Goal: Information Seeking & Learning: Find specific fact

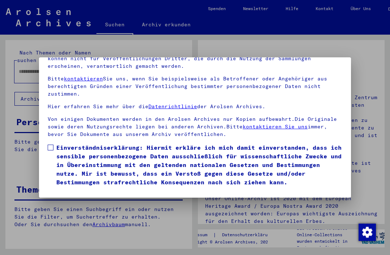
scroll to position [77, 0]
click at [52, 145] on span at bounding box center [51, 148] width 6 height 6
click at [69, 190] on button "Ich stimme zu" at bounding box center [75, 197] width 54 height 14
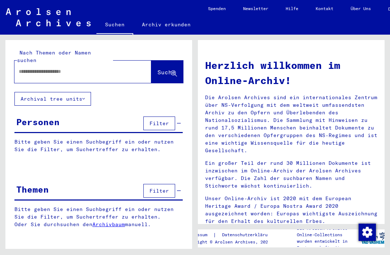
click at [34, 72] on div at bounding box center [71, 72] width 115 height 16
click at [36, 73] on div at bounding box center [82, 72] width 137 height 22
click at [35, 75] on div at bounding box center [82, 72] width 137 height 22
click at [43, 73] on div at bounding box center [82, 72] width 137 height 22
click at [157, 69] on span "Suche" at bounding box center [166, 72] width 18 height 7
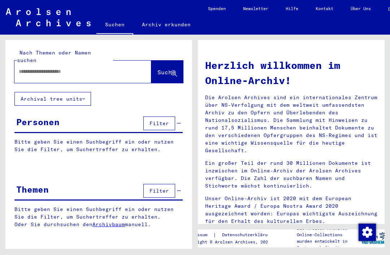
scroll to position [0, 0]
click at [57, 68] on input "text" at bounding box center [74, 72] width 111 height 8
click at [60, 68] on input "text" at bounding box center [74, 72] width 111 height 8
type input "**********"
click at [163, 69] on span "Suche" at bounding box center [166, 72] width 18 height 7
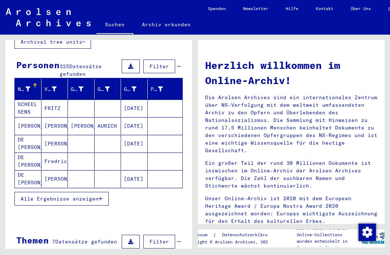
scroll to position [57, 0]
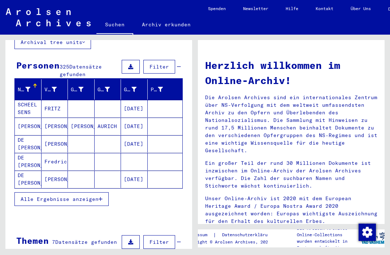
click at [39, 100] on mat-cell "BRÖSICKE SCHEEL SENS WOLF" at bounding box center [28, 108] width 27 height 17
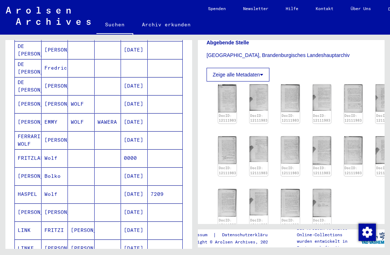
scroll to position [159, 0]
click at [228, 104] on img at bounding box center [227, 99] width 18 height 28
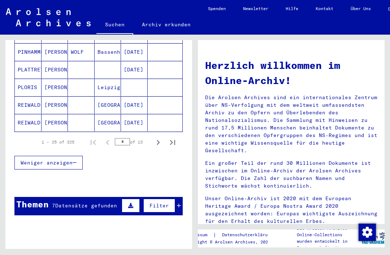
scroll to position [467, 0]
click at [155, 139] on icon "Next page" at bounding box center [158, 143] width 10 height 10
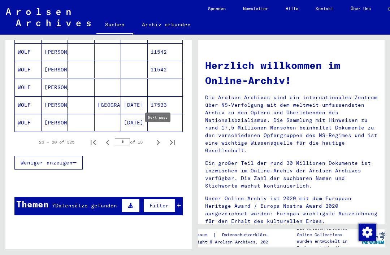
click at [152, 138] on button "Next page" at bounding box center [158, 142] width 14 height 14
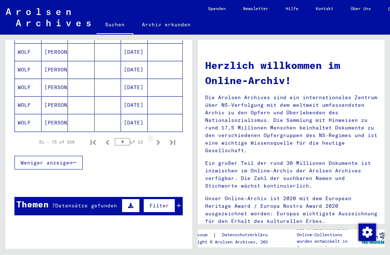
click at [153, 140] on button "Next page" at bounding box center [158, 142] width 14 height 14
click at [153, 135] on button "Next page" at bounding box center [158, 142] width 14 height 14
click at [154, 138] on icon "Next page" at bounding box center [158, 143] width 10 height 10
click at [153, 138] on icon "Next page" at bounding box center [158, 143] width 10 height 10
click at [156, 138] on icon "Next page" at bounding box center [158, 143] width 10 height 10
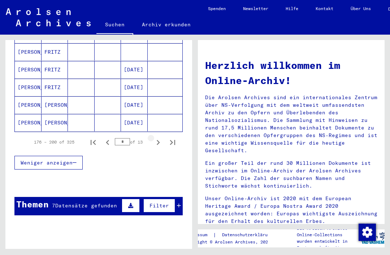
click at [155, 138] on icon "Next page" at bounding box center [158, 143] width 10 height 10
click at [151, 135] on button "Next page" at bounding box center [158, 142] width 14 height 14
click at [156, 138] on icon "Next page" at bounding box center [158, 143] width 10 height 10
click at [156, 140] on icon "Next page" at bounding box center [158, 143] width 10 height 10
click at [155, 140] on button "Next page" at bounding box center [158, 142] width 14 height 14
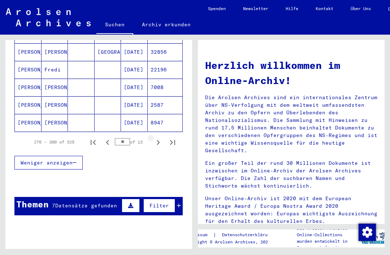
type input "**"
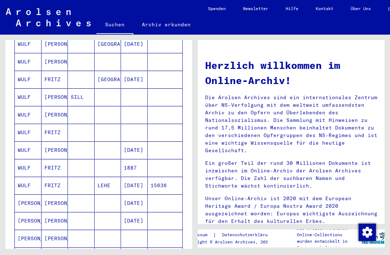
scroll to position [244, 0]
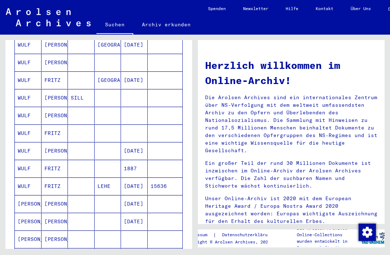
click at [27, 76] on mat-cell "WULF" at bounding box center [28, 79] width 27 height 17
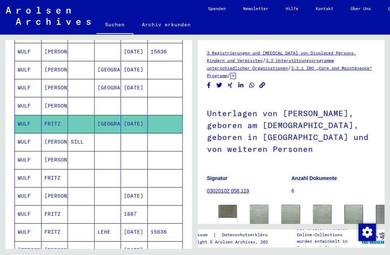
scroll to position [203, 0]
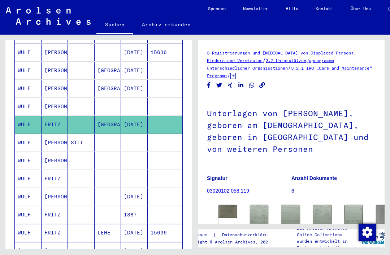
click at [32, 84] on mat-cell "WULF" at bounding box center [28, 89] width 27 height 18
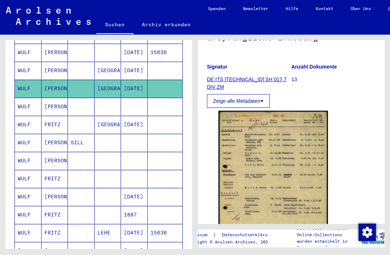
scroll to position [88, 0]
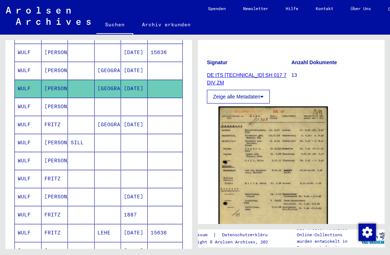
click at [27, 103] on mat-cell "WULF" at bounding box center [28, 107] width 27 height 18
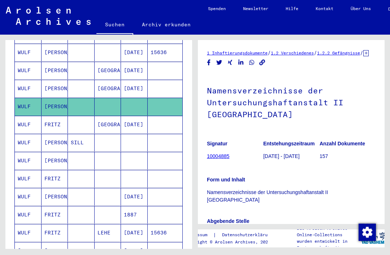
click at [26, 122] on mat-cell "WULF" at bounding box center [28, 125] width 27 height 18
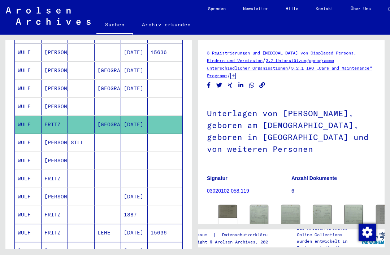
click at [24, 49] on mat-cell "WULF" at bounding box center [28, 53] width 27 height 18
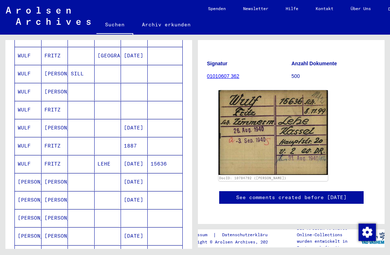
scroll to position [276, 0]
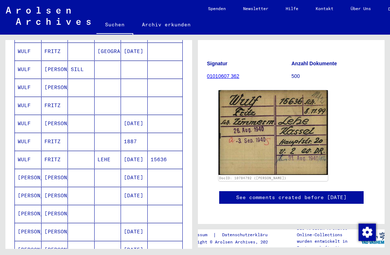
click at [27, 99] on mat-cell "WULF" at bounding box center [28, 106] width 27 height 18
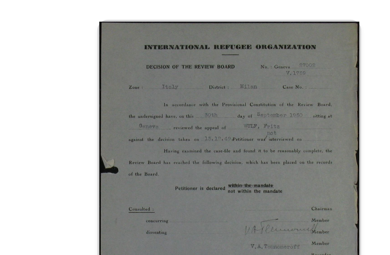
scroll to position [15, 0]
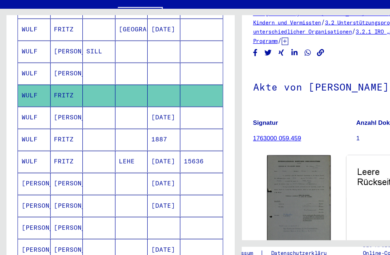
click at [24, 133] on mat-cell "WULF" at bounding box center [28, 142] width 27 height 18
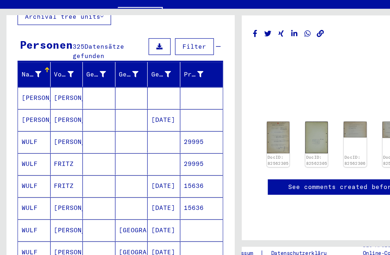
scroll to position [59, 0]
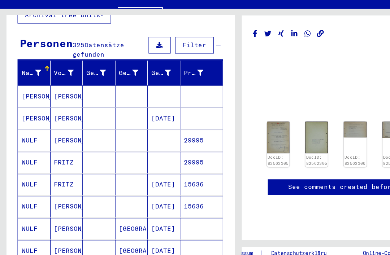
click at [21, 134] on mat-cell "WULF" at bounding box center [28, 143] width 27 height 18
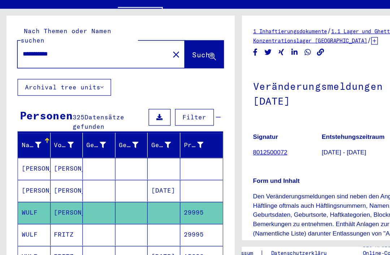
click at [215, 1] on mat-toolbar "Suchen Archiv erkunden Detailfragen/-infos zu den Dokumenten? Stelle hier einen…" at bounding box center [195, 17] width 390 height 35
